Goal: Navigation & Orientation: Find specific page/section

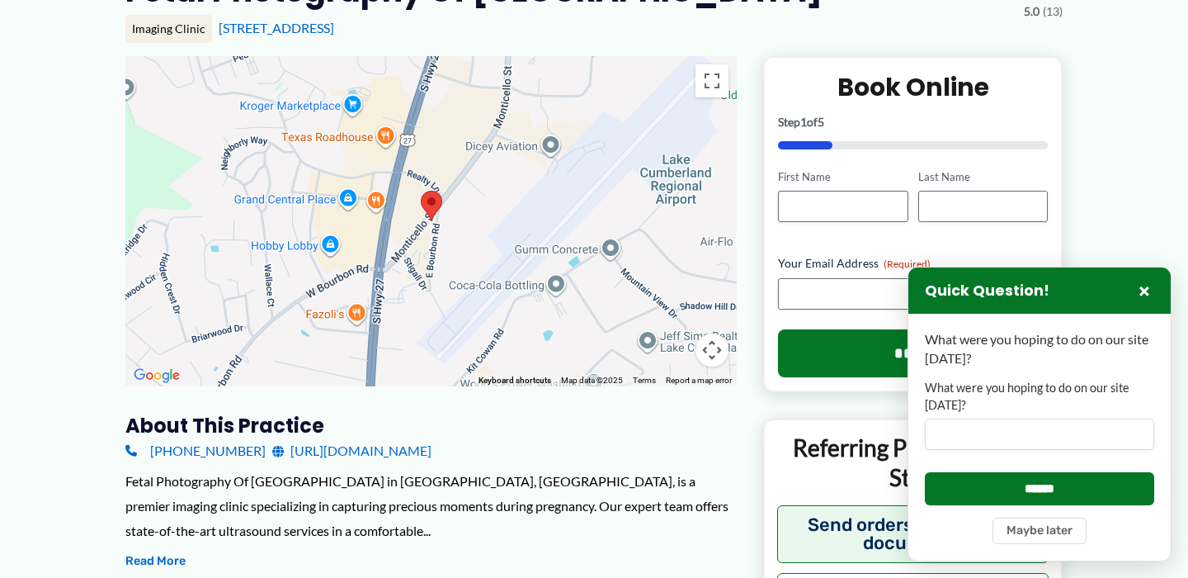
scroll to position [189, 0]
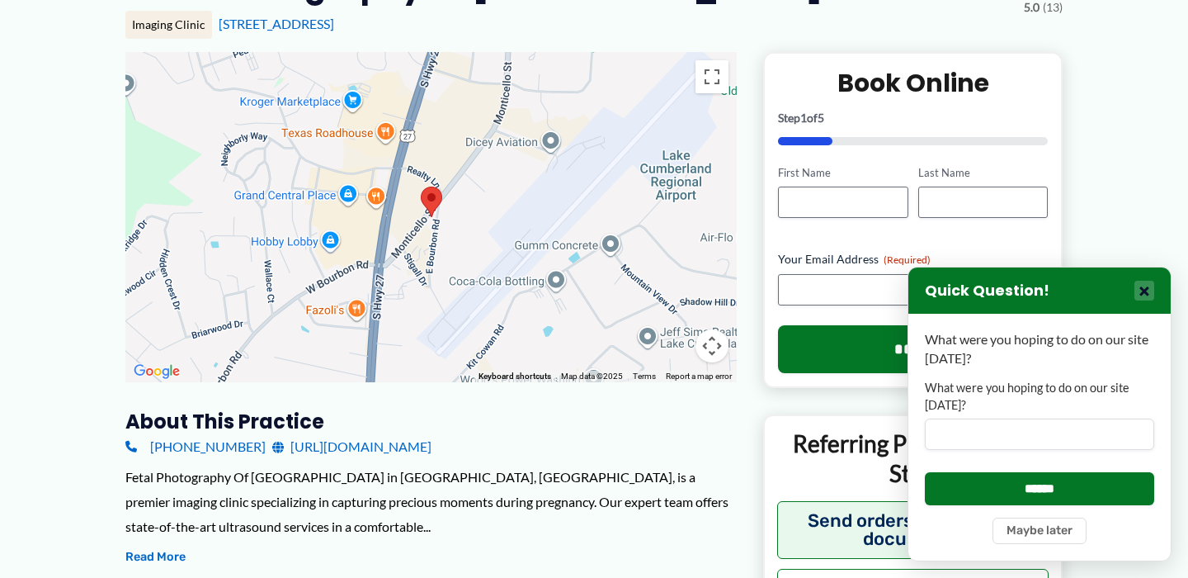
click at [1148, 292] on button "×" at bounding box center [1145, 291] width 20 height 20
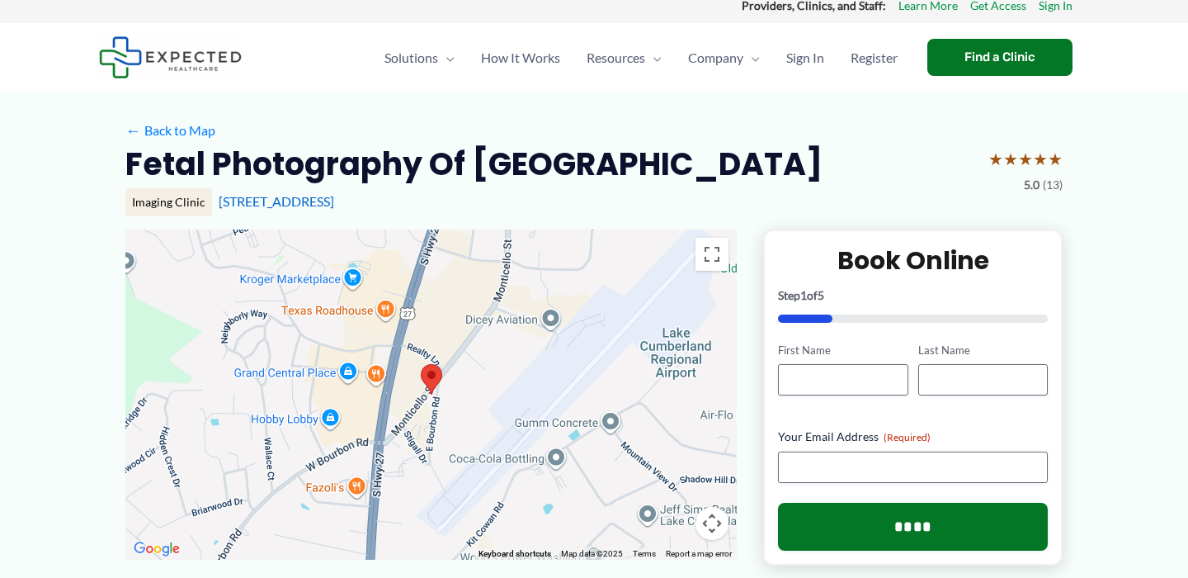
scroll to position [0, 0]
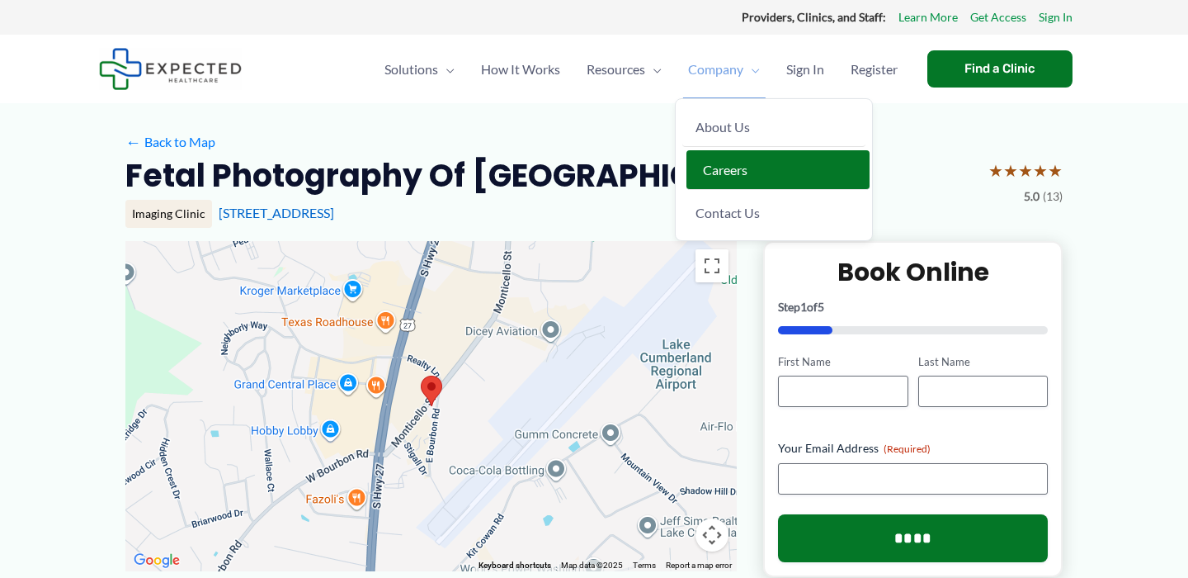
click at [715, 174] on span "Careers" at bounding box center [725, 170] width 45 height 16
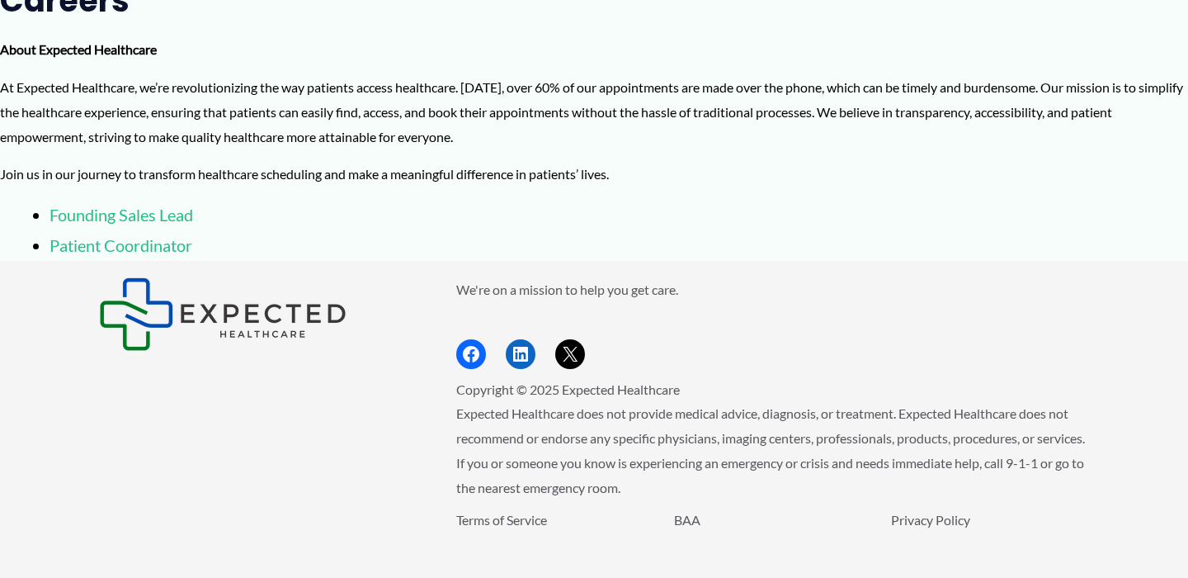
scroll to position [154, 0]
